Goal: Navigation & Orientation: Understand site structure

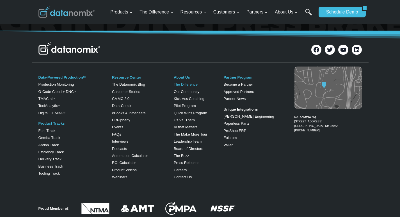
scroll to position [1042, 0]
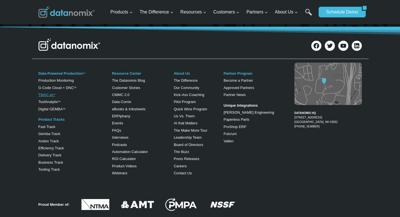
click at [40, 97] on link "TMAC ai TM" at bounding box center [46, 95] width 17 height 4
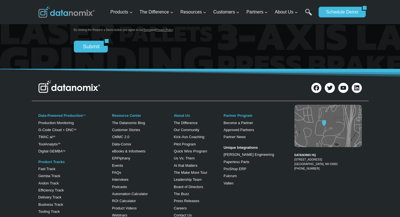
scroll to position [866, 0]
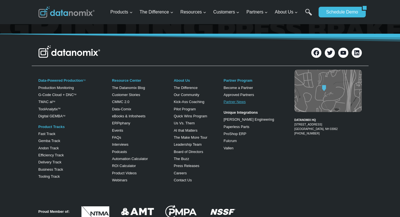
click at [226, 104] on link "Partner News" at bounding box center [235, 102] width 22 height 4
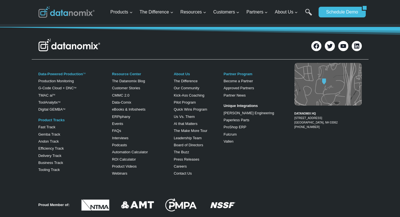
scroll to position [995, 0]
click at [41, 129] on link "Fast Track" at bounding box center [46, 127] width 17 height 4
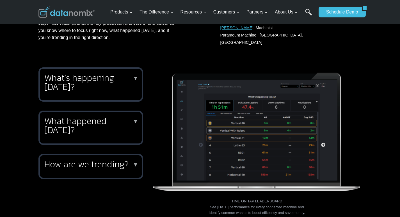
scroll to position [164, 0]
